Goal: Information Seeking & Learning: Learn about a topic

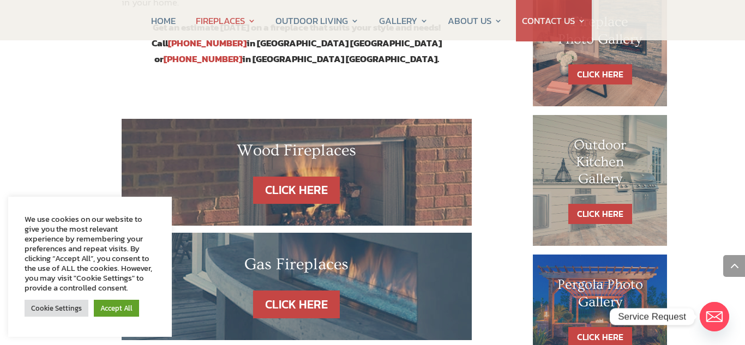
scroll to position [582, 0]
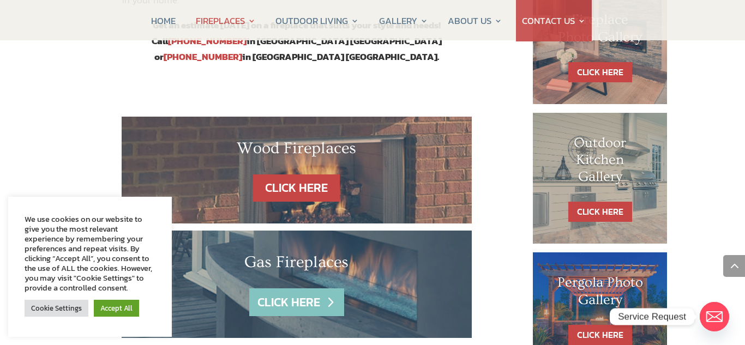
click at [308, 288] on link "CLICK HERE" at bounding box center [296, 302] width 95 height 28
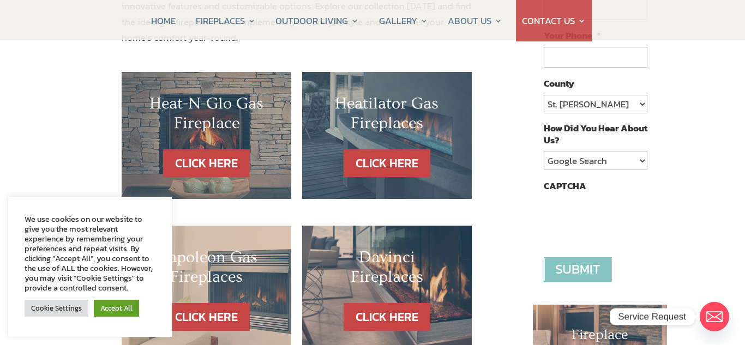
scroll to position [269, 0]
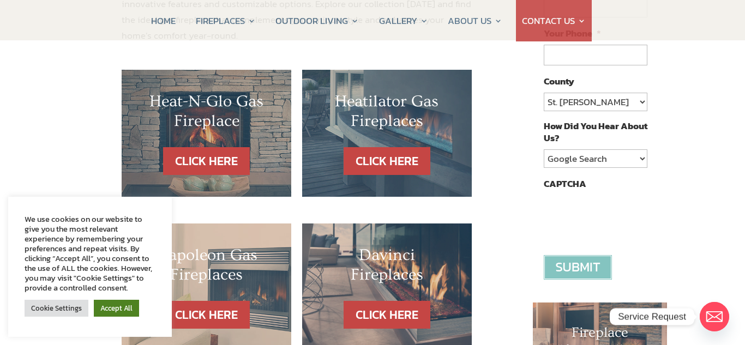
click at [99, 307] on link "Accept All" at bounding box center [116, 308] width 45 height 17
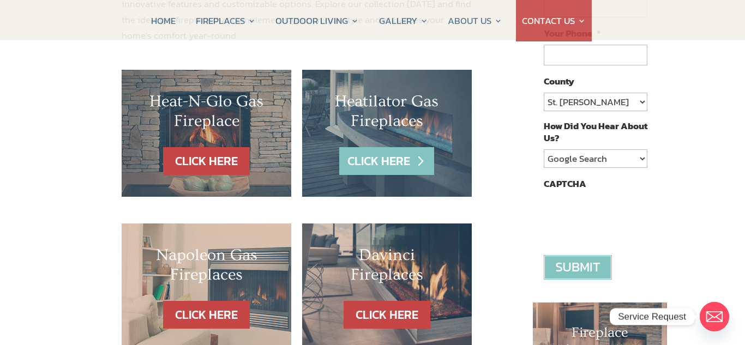
click at [373, 159] on link "CLICK HERE" at bounding box center [386, 161] width 95 height 28
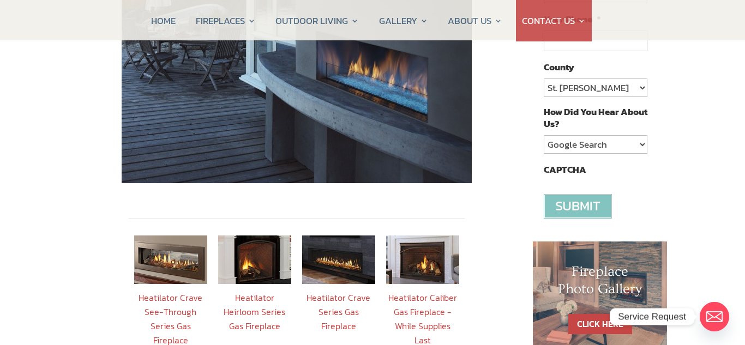
scroll to position [289, 0]
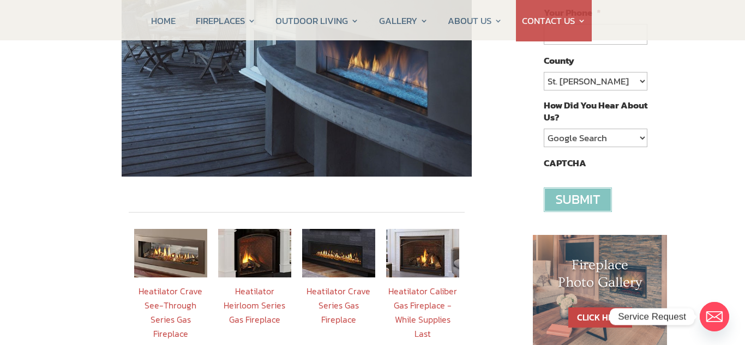
click at [330, 253] on img at bounding box center [338, 253] width 73 height 49
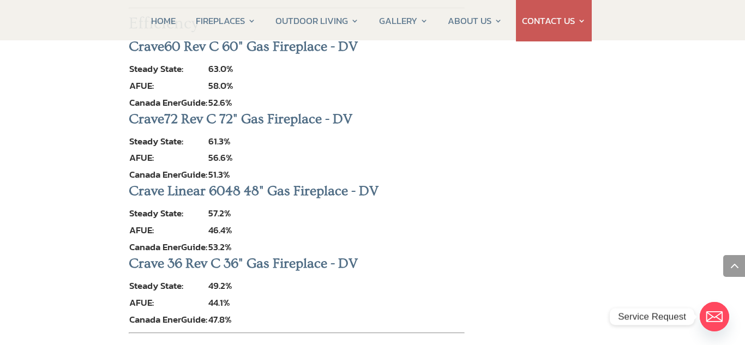
scroll to position [2321, 0]
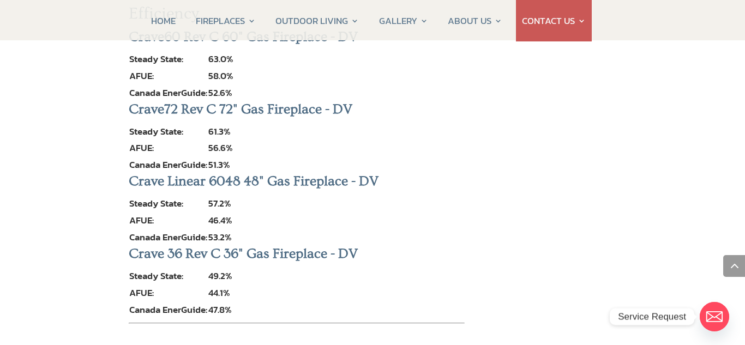
click at [164, 173] on h3 "Crave Linear 6048 48" Gas Fireplace - DV" at bounding box center [297, 184] width 336 height 22
click at [130, 173] on h3 "Crave Linear 6048 48" Gas Fireplace - DV" at bounding box center [297, 184] width 336 height 22
click at [132, 173] on h3 "Crave Linear 6048 48" Gas Fireplace - DV" at bounding box center [297, 184] width 336 height 22
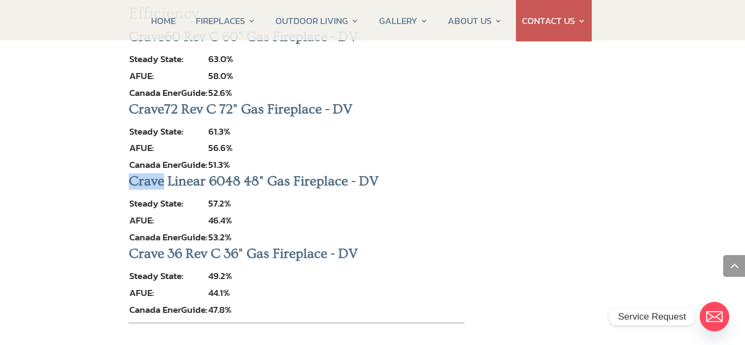
click at [132, 173] on h3 "Crave Linear 6048 48" Gas Fireplace - DV" at bounding box center [297, 184] width 336 height 22
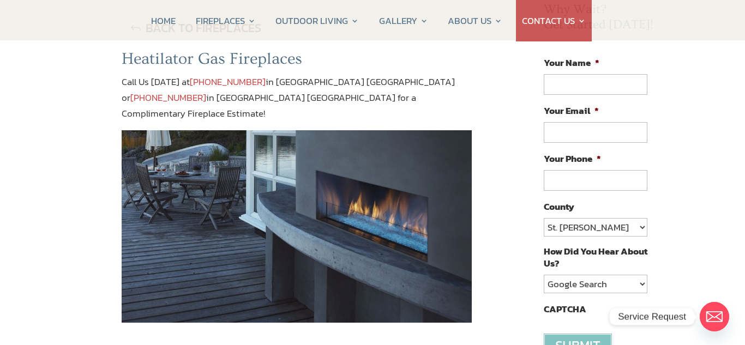
scroll to position [138, 0]
